Goal: Book appointment/travel/reservation

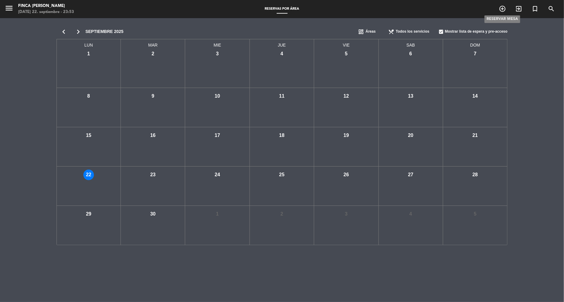
click at [505, 7] on icon "add_circle_outline" at bounding box center [502, 8] width 7 height 7
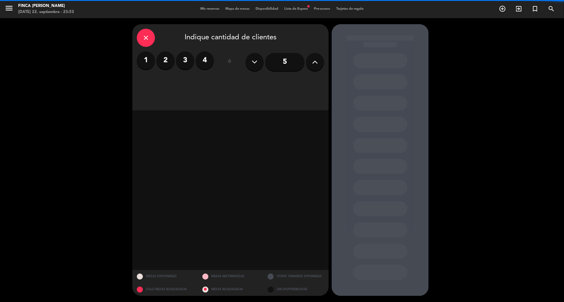
click at [166, 60] on label "2" at bounding box center [166, 60] width 18 height 18
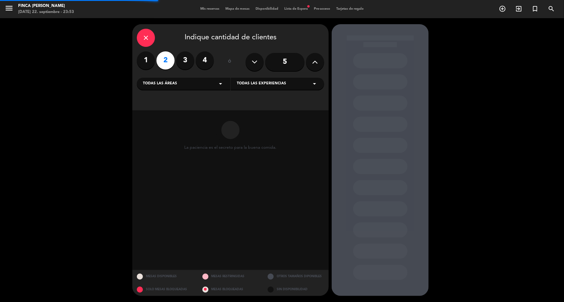
click at [212, 84] on div "Todas las áreas arrow_drop_down" at bounding box center [183, 84] width 93 height 12
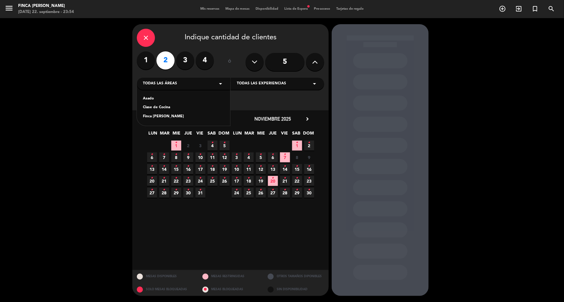
click at [184, 115] on div "Finca [PERSON_NAME]" at bounding box center [183, 117] width 81 height 6
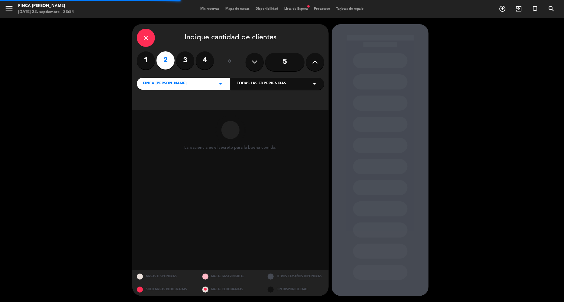
click at [272, 86] on span "Todas las experiencias" at bounding box center [261, 84] width 49 height 6
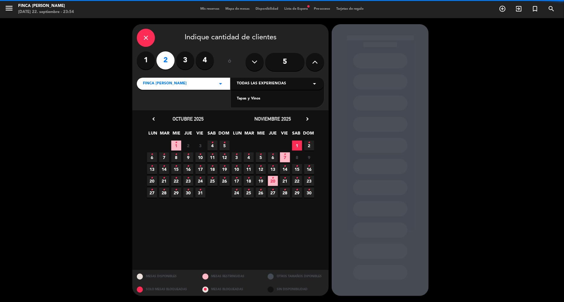
click at [263, 100] on div "Tapas y Vinos" at bounding box center [277, 99] width 81 height 6
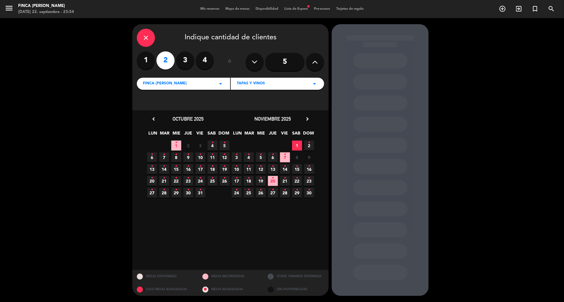
click at [295, 145] on span "1" at bounding box center [297, 146] width 10 height 10
click at [186, 81] on div "Finca Adalgisa arrow_drop_down" at bounding box center [183, 84] width 93 height 12
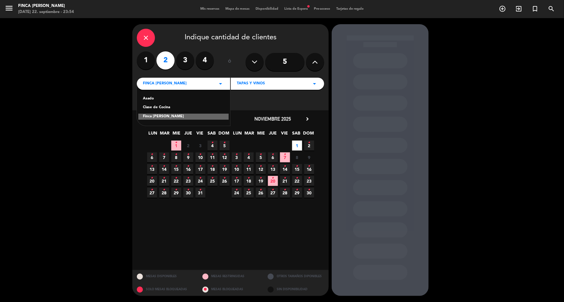
click at [185, 106] on div "Clase de Cocina" at bounding box center [183, 108] width 81 height 6
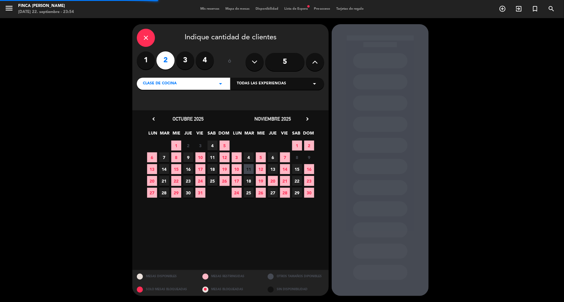
click at [257, 83] on span "Todas las experiencias" at bounding box center [261, 84] width 49 height 6
click at [261, 101] on div "Cooking Class with [PERSON_NAME]" at bounding box center [277, 99] width 81 height 6
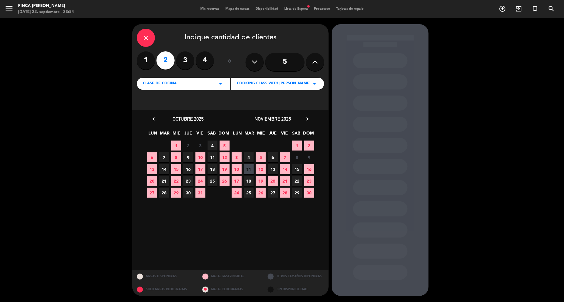
click at [297, 144] on span "1" at bounding box center [297, 146] width 10 height 10
click at [384, 63] on div at bounding box center [380, 60] width 54 height 15
click at [141, 36] on div "close" at bounding box center [146, 38] width 18 height 18
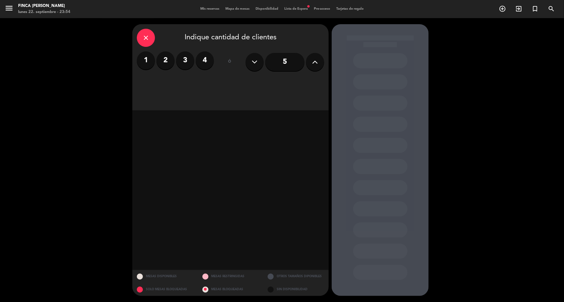
click at [169, 61] on label "2" at bounding box center [166, 60] width 18 height 18
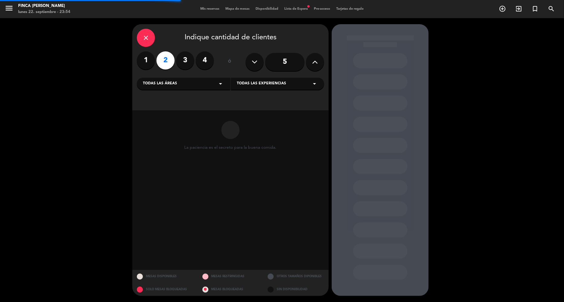
click at [164, 84] on span "Todas las áreas" at bounding box center [160, 84] width 34 height 6
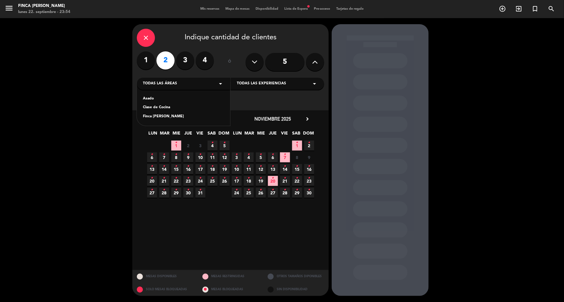
click at [166, 109] on div "Clase de Cocina" at bounding box center [183, 108] width 81 height 6
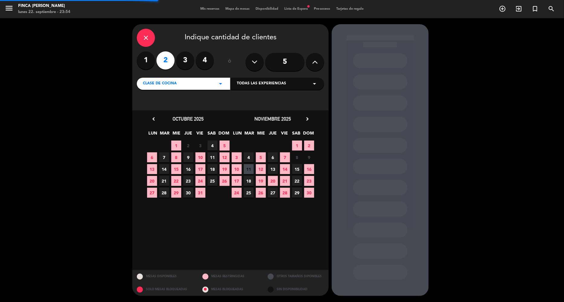
click at [263, 86] on span "Todas las experiencias" at bounding box center [261, 84] width 49 height 6
click at [258, 97] on div "Cooking Class with [PERSON_NAME]" at bounding box center [277, 99] width 81 height 6
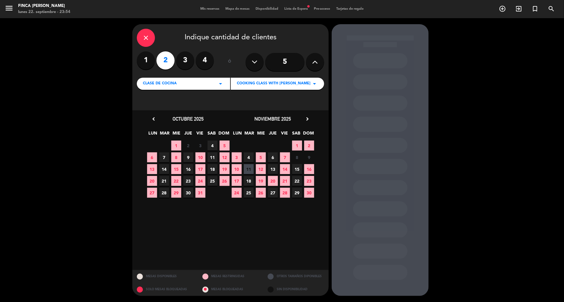
click at [298, 143] on span "1" at bounding box center [297, 146] width 10 height 10
click at [267, 10] on span "Disponibilidad" at bounding box center [267, 8] width 29 height 3
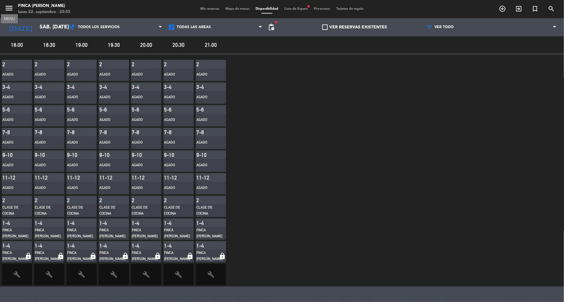
click at [11, 12] on icon "menu" at bounding box center [9, 8] width 9 height 9
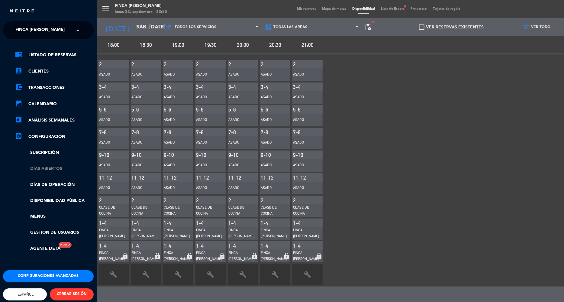
click at [62, 169] on link "Días abiertos" at bounding box center [54, 168] width 79 height 7
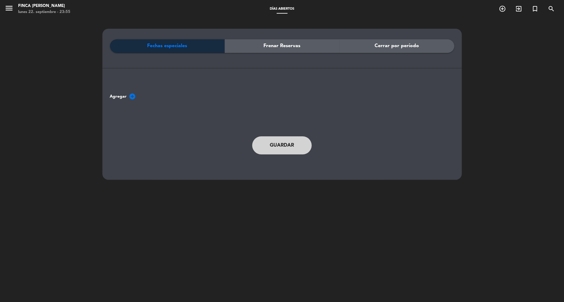
click at [397, 45] on span "Cerrar por período" at bounding box center [397, 46] width 44 height 8
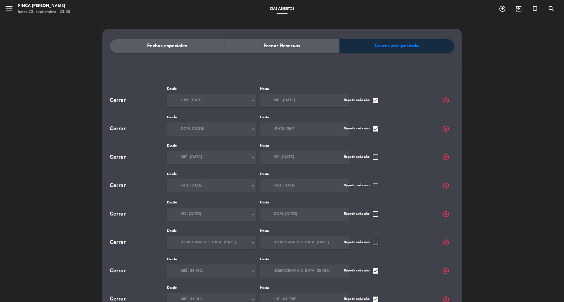
click at [445, 185] on span "highlight_off" at bounding box center [446, 185] width 7 height 7
click at [267, 45] on span "Frenar Reservas" at bounding box center [282, 46] width 37 height 8
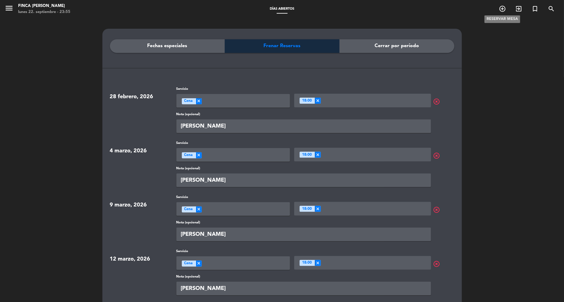
click at [501, 8] on icon "add_circle_outline" at bounding box center [502, 8] width 7 height 7
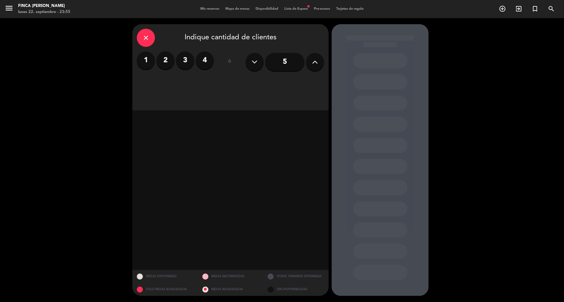
click at [169, 64] on label "2" at bounding box center [166, 60] width 18 height 18
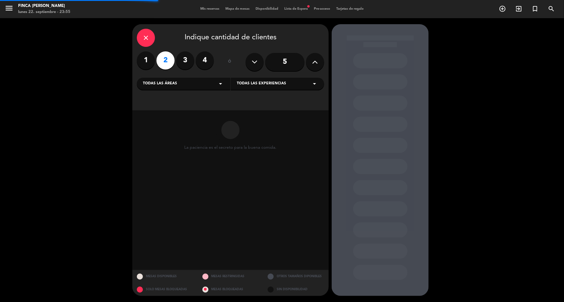
click at [201, 83] on div "Todas las áreas arrow_drop_down" at bounding box center [183, 84] width 93 height 12
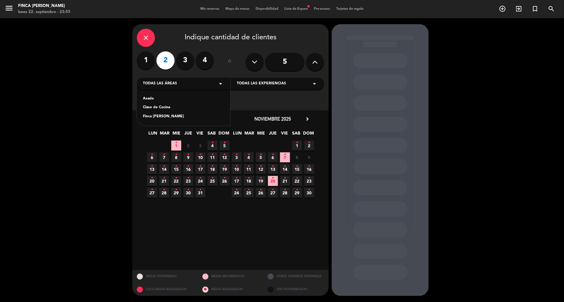
click at [191, 103] on div "Asado Clase de Cocina Finca [PERSON_NAME]" at bounding box center [183, 104] width 93 height 44
click at [188, 106] on div "Clase de Cocina" at bounding box center [183, 108] width 81 height 6
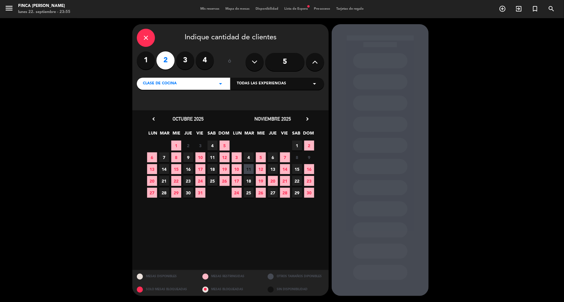
click at [205, 85] on div "Clase de Cocina arrow_drop_down" at bounding box center [183, 84] width 93 height 12
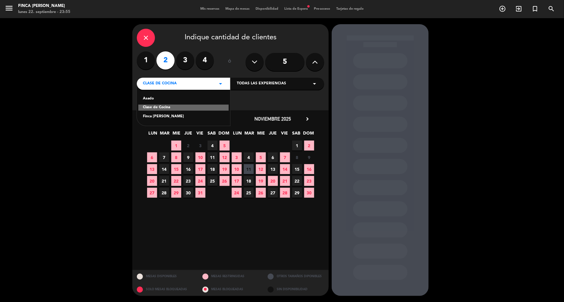
click at [189, 117] on div "Finca [PERSON_NAME]" at bounding box center [183, 117] width 81 height 6
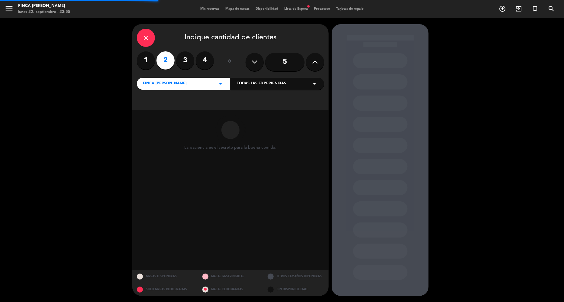
click at [266, 84] on span "Todas las experiencias" at bounding box center [261, 84] width 49 height 6
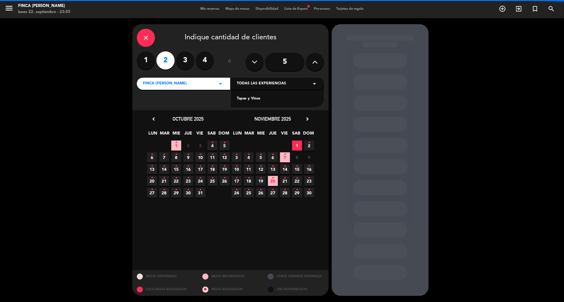
click at [261, 100] on div "Tapas y Vinos" at bounding box center [277, 99] width 81 height 6
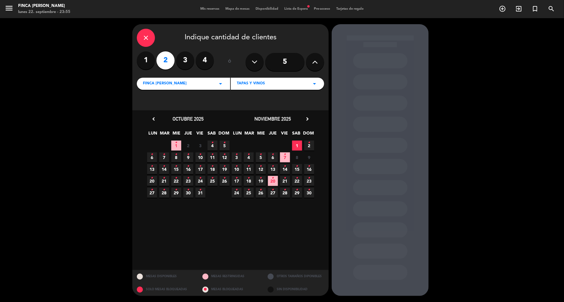
click at [298, 145] on span "1" at bounding box center [297, 146] width 10 height 10
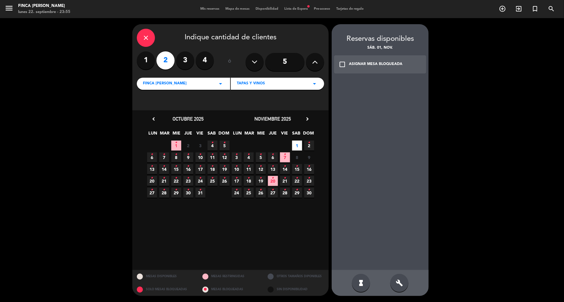
click at [170, 83] on span "Finca [PERSON_NAME]" at bounding box center [165, 84] width 44 height 6
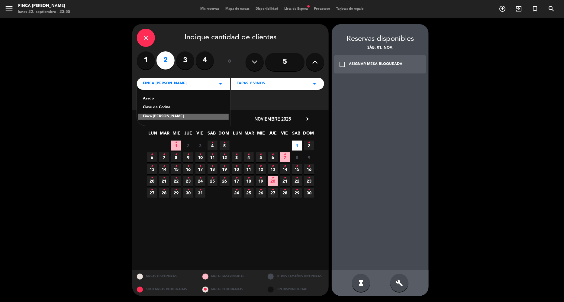
click at [358, 60] on div "check_box_outline_blank ASIGNAR MESA BLOQUEADA" at bounding box center [380, 64] width 92 height 18
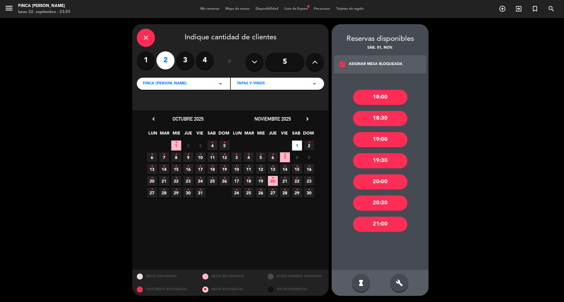
click at [375, 181] on div "20:00" at bounding box center [380, 181] width 54 height 15
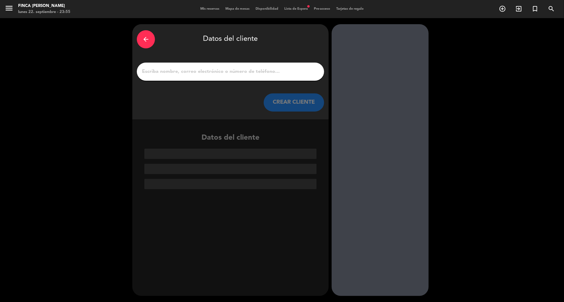
drag, startPoint x: 228, startPoint y: 70, endPoint x: 177, endPoint y: 78, distance: 51.5
click at [177, 78] on div at bounding box center [230, 72] width 187 height 18
click at [177, 73] on input "1" at bounding box center [230, 71] width 178 height 8
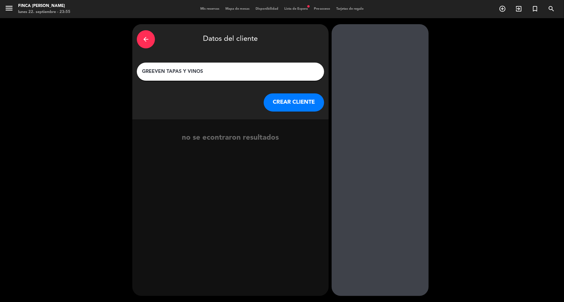
type input "GREEVEN TAPAS Y VINOS"
click at [286, 105] on button "CREAR CLIENTE" at bounding box center [294, 102] width 60 height 18
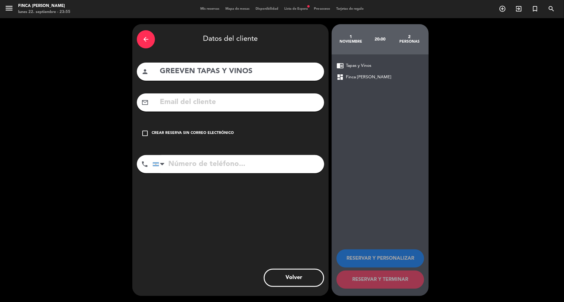
click at [187, 134] on div "Crear reserva sin correo electrónico" at bounding box center [193, 133] width 82 height 6
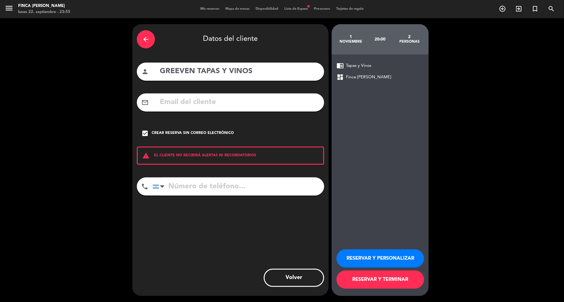
click at [371, 254] on button "RESERVAR Y PERSONALIZAR" at bounding box center [381, 258] width 88 height 18
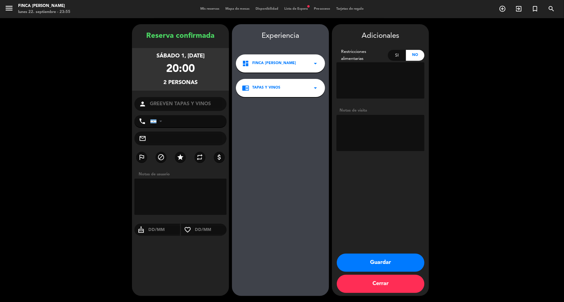
click at [184, 197] on textarea at bounding box center [181, 197] width 92 height 36
paste textarea "TAPAS Y VINOS PAGADO POR AGENCAI USD 45 POR PERSONA - DEFINIR LA FECHA EN QUE L…"
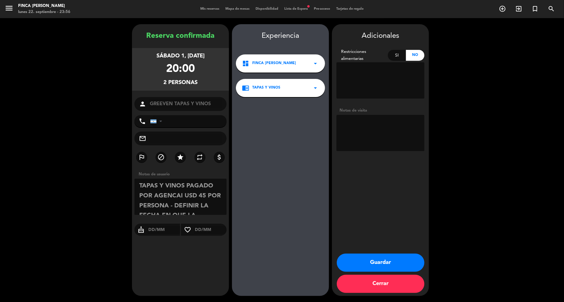
type textarea "TAPAS Y VINOS PAGADO POR AGENCAI USD 45 POR PERSONA - DEFINIR LA FECHA EN QUE L…"
click at [372, 258] on button "Guardar" at bounding box center [381, 263] width 88 height 18
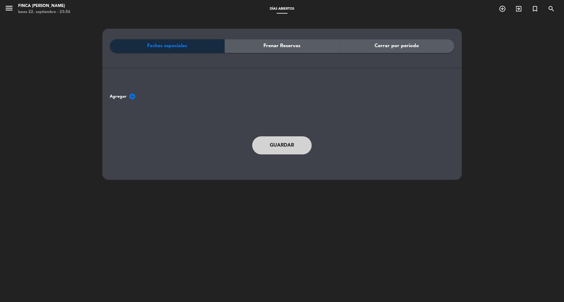
click at [260, 46] on div "Frenar Reservas" at bounding box center [282, 46] width 115 height 14
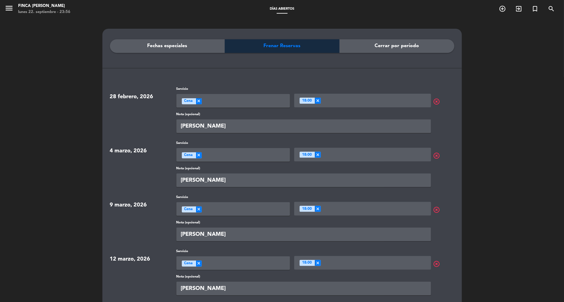
scroll to position [85, 0]
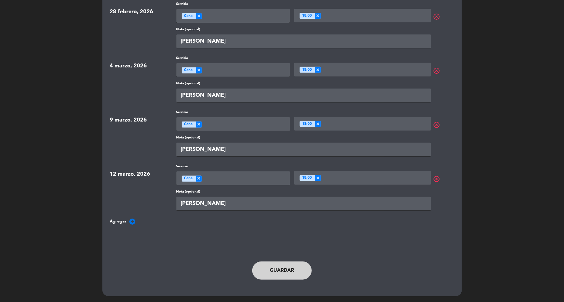
click at [134, 221] on icon "add_circle" at bounding box center [132, 221] width 7 height 7
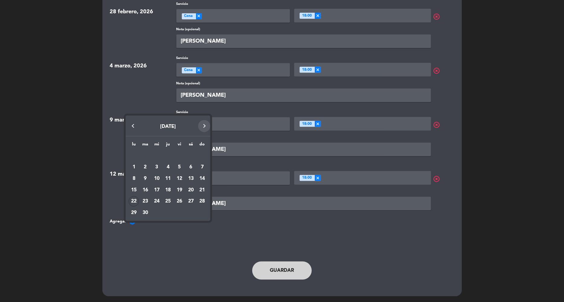
click at [205, 124] on button "Next month" at bounding box center [204, 126] width 12 height 12
click at [192, 167] on div "1" at bounding box center [191, 167] width 10 height 10
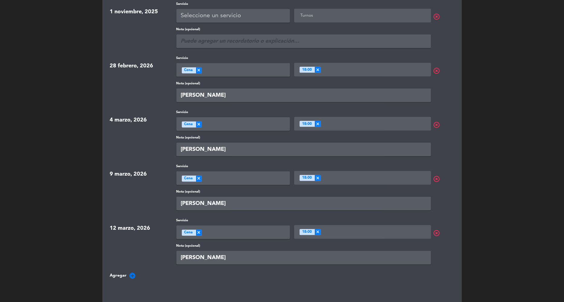
scroll to position [9, 0]
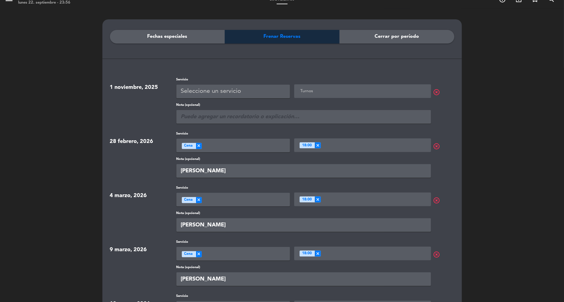
click at [198, 116] on input "text" at bounding box center [304, 117] width 255 height 14
click at [193, 92] on div "Seleccione un servicio" at bounding box center [211, 91] width 60 height 10
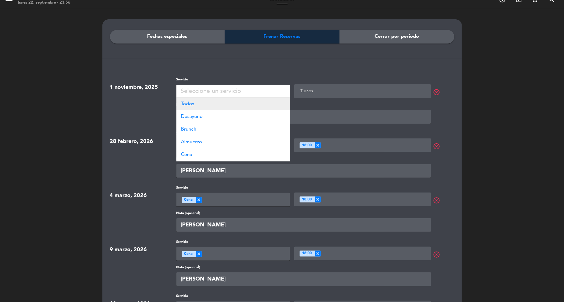
click at [196, 104] on div "Todos" at bounding box center [234, 104] width 114 height 13
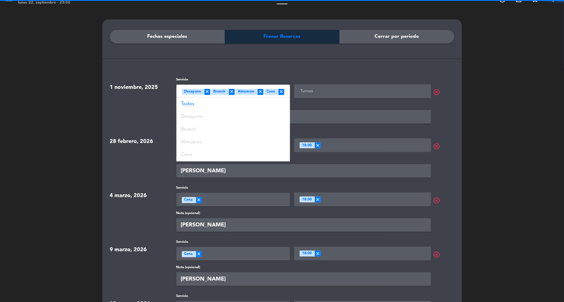
type input "BLOQUEO [PERSON_NAME]"
click at [336, 96] on ng-select "Turnos" at bounding box center [362, 91] width 137 height 14
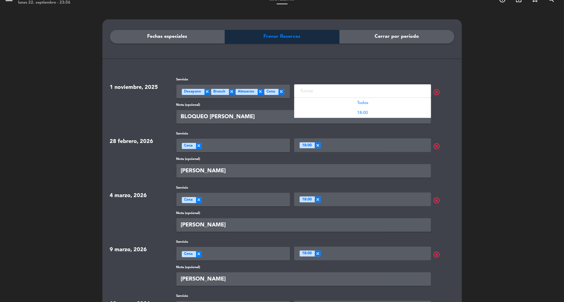
click at [335, 88] on input "text" at bounding box center [363, 91] width 129 height 8
click at [357, 103] on span "Todos" at bounding box center [362, 103] width 11 height 4
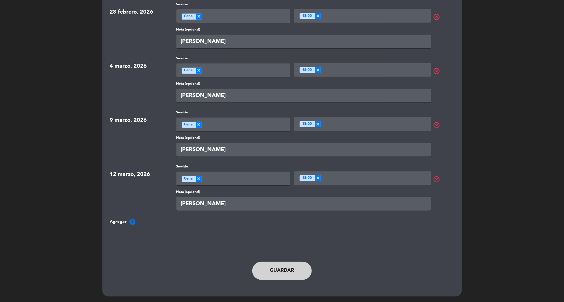
click at [267, 268] on button "Guardar" at bounding box center [282, 271] width 60 height 18
click at [287, 267] on button "Guardar" at bounding box center [282, 271] width 60 height 18
